Goal: Transaction & Acquisition: Purchase product/service

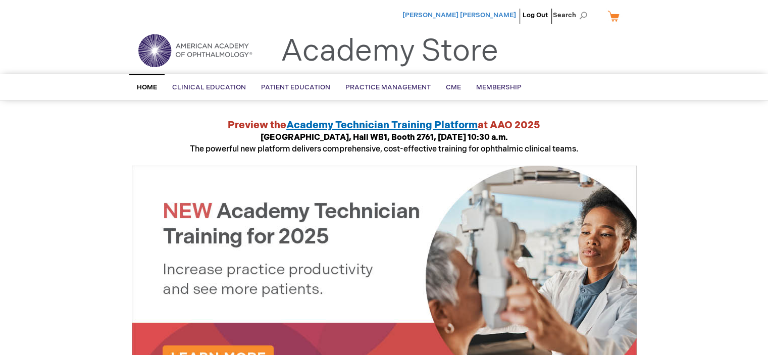
click at [501, 14] on span "Hugo Leon Saravia Olmos" at bounding box center [459, 15] width 114 height 8
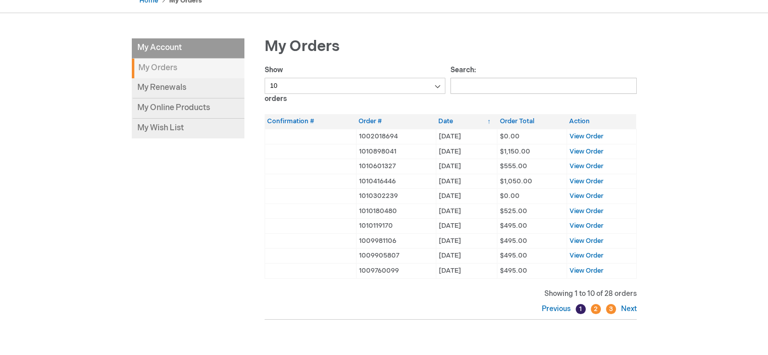
scroll to position [116, 0]
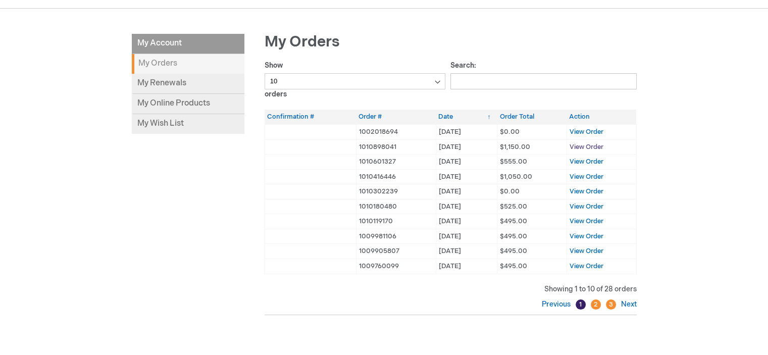
click at [572, 146] on span "View Order" at bounding box center [586, 147] width 34 height 8
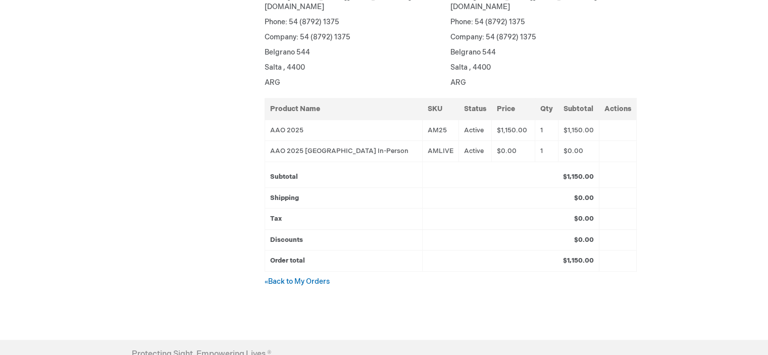
scroll to position [275, 0]
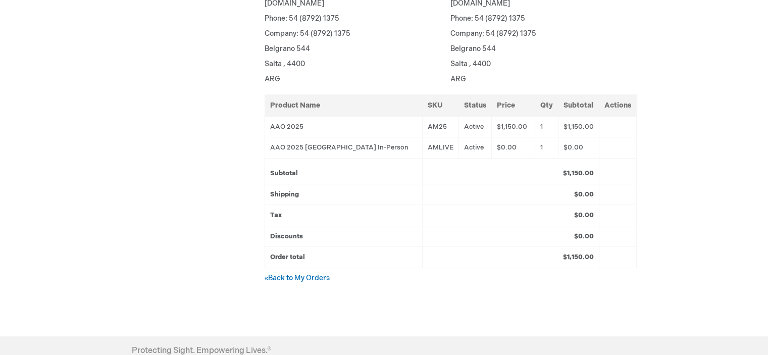
click at [380, 116] on td "AAO 2025" at bounding box center [344, 126] width 158 height 21
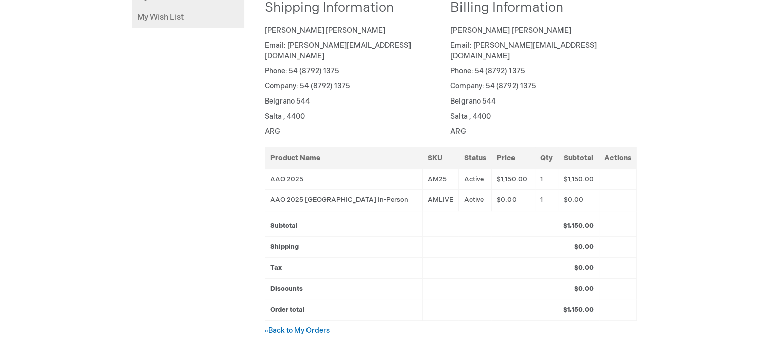
scroll to position [219, 0]
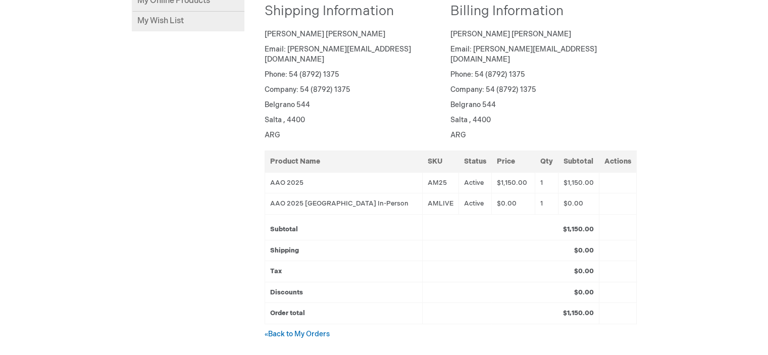
click at [567, 174] on td "$1,150.00" at bounding box center [578, 182] width 41 height 21
click at [491, 173] on td "$1,150.00" at bounding box center [512, 182] width 43 height 21
click at [426, 173] on td "AM25" at bounding box center [440, 182] width 36 height 21
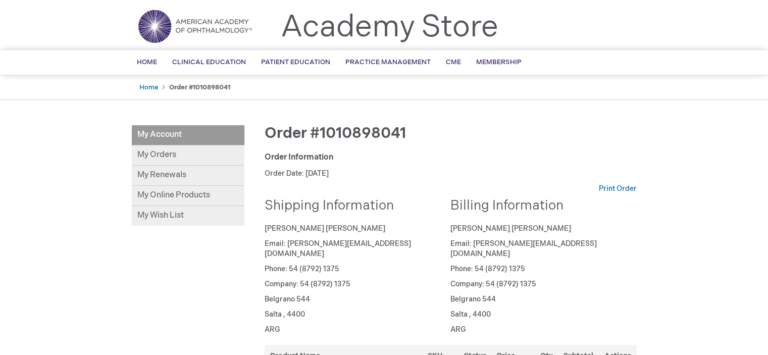
scroll to position [22, 0]
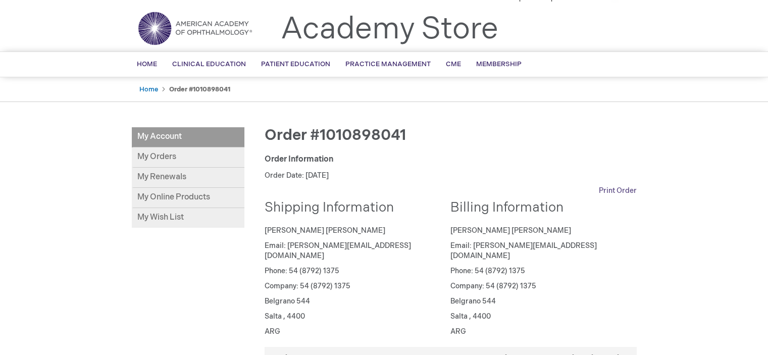
click at [618, 192] on link "Print Order" at bounding box center [618, 191] width 38 height 10
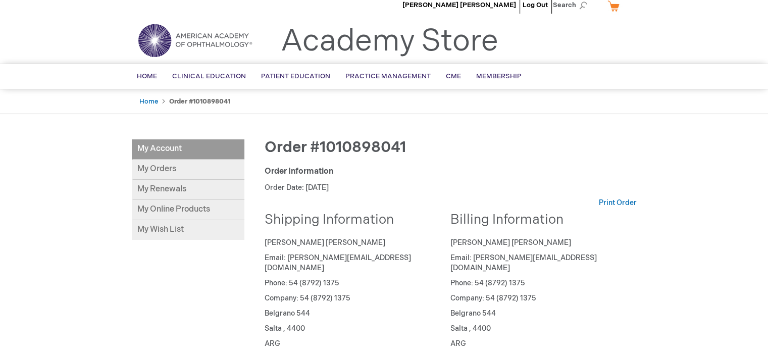
scroll to position [0, 0]
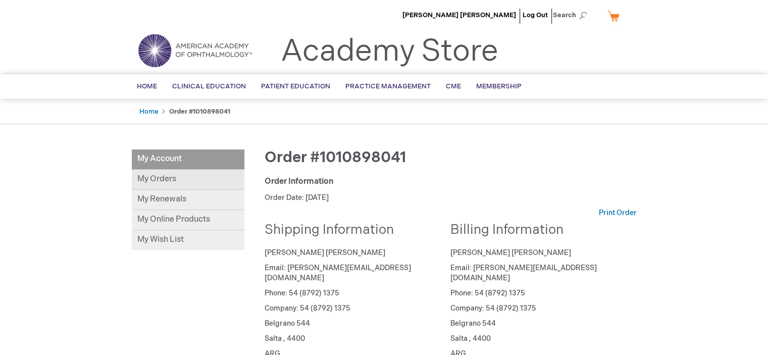
click at [162, 178] on link "My Orders" at bounding box center [188, 180] width 113 height 20
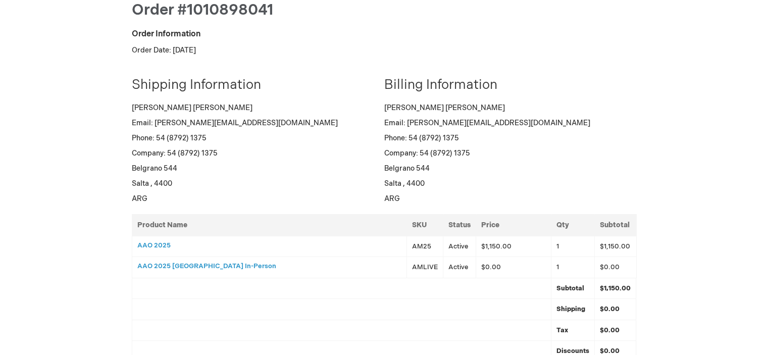
scroll to position [26, 0]
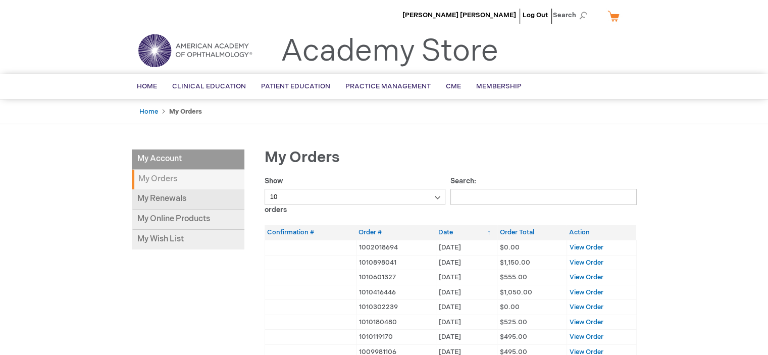
click at [150, 198] on link "My Renewals" at bounding box center [188, 199] width 113 height 20
click at [198, 220] on link "My Online Products" at bounding box center [188, 219] width 113 height 20
click at [448, 16] on span "[PERSON_NAME] [PERSON_NAME]" at bounding box center [459, 15] width 114 height 8
click at [149, 81] on link "Home" at bounding box center [146, 86] width 35 height 25
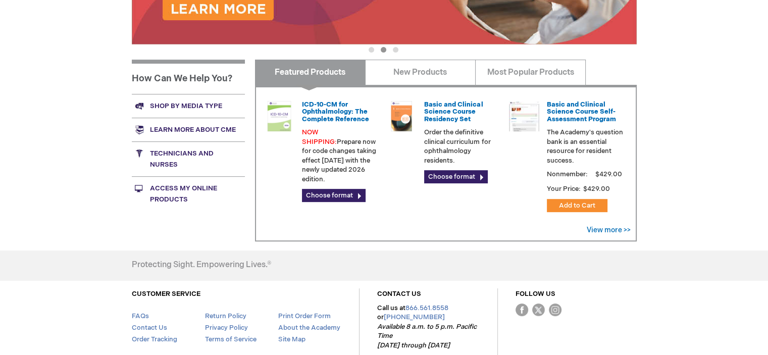
scroll to position [333, 0]
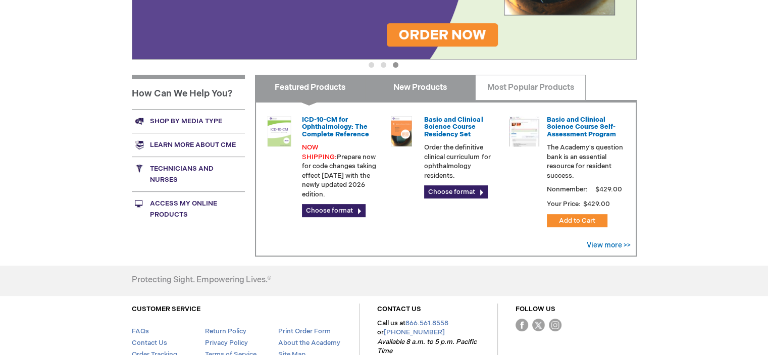
click at [431, 84] on link "New Products" at bounding box center [420, 87] width 111 height 25
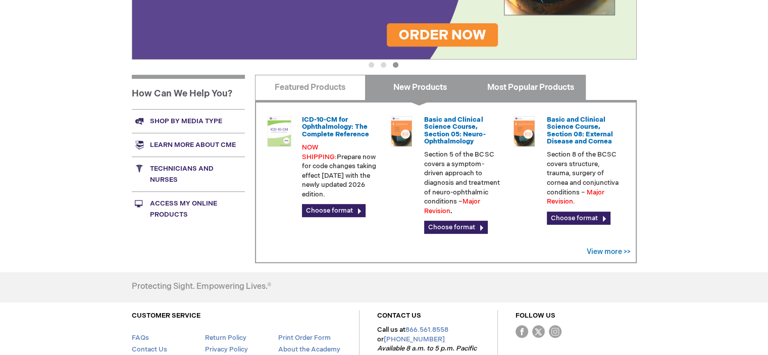
click at [514, 82] on link "Most Popular Products" at bounding box center [530, 87] width 111 height 25
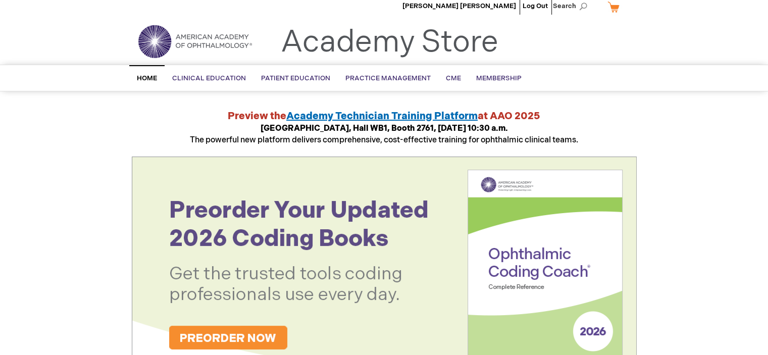
scroll to position [0, 0]
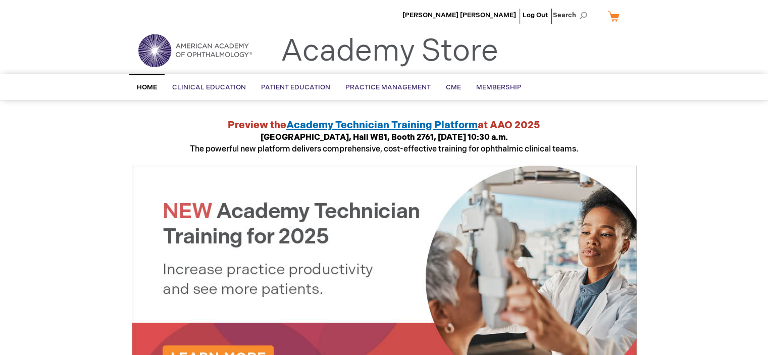
click at [612, 15] on link "My Cart" at bounding box center [617, 16] width 24 height 18
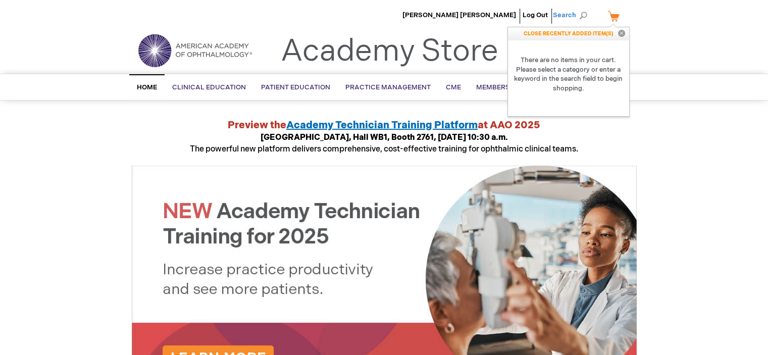
click at [571, 18] on span "Search" at bounding box center [572, 15] width 38 height 20
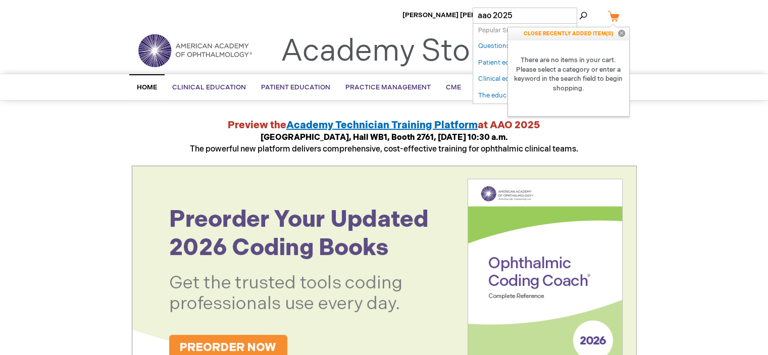
type input "aao 2025"
click at [579, 8] on button "Search" at bounding box center [583, 16] width 8 height 16
click at [617, 32] on button "Close" at bounding box center [621, 33] width 15 height 13
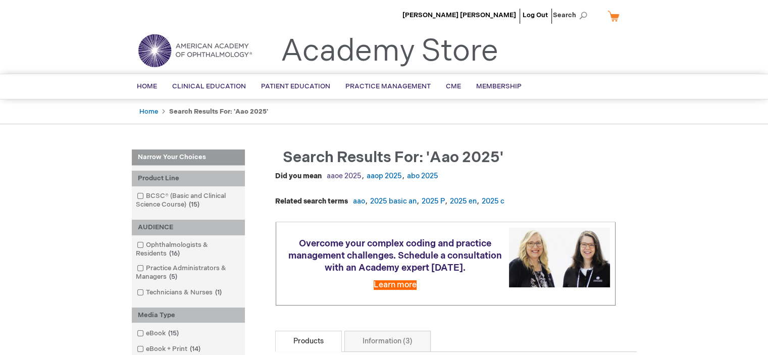
click at [343, 175] on link "aaoe 2025" at bounding box center [344, 176] width 35 height 9
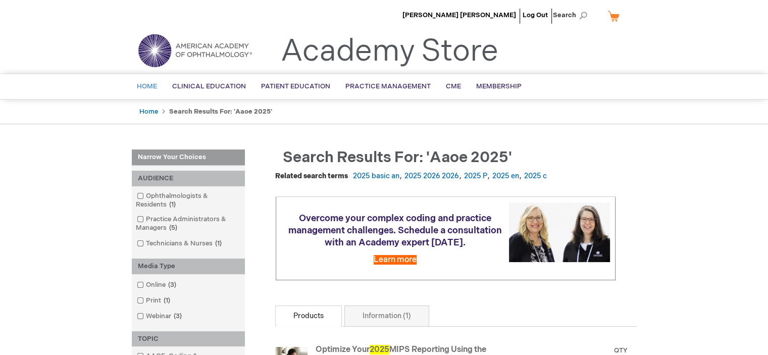
click at [151, 87] on span "Home" at bounding box center [147, 86] width 20 height 8
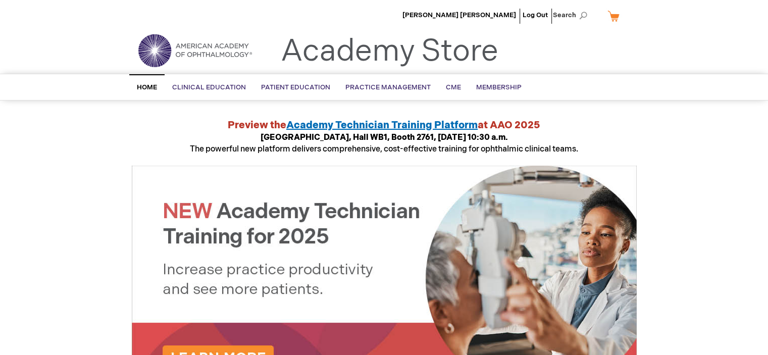
click at [331, 123] on span "Academy Technician Training Platform" at bounding box center [381, 125] width 191 height 12
click at [540, 15] on link "Log Out" at bounding box center [534, 15] width 25 height 8
